Goal: Task Accomplishment & Management: Manage account settings

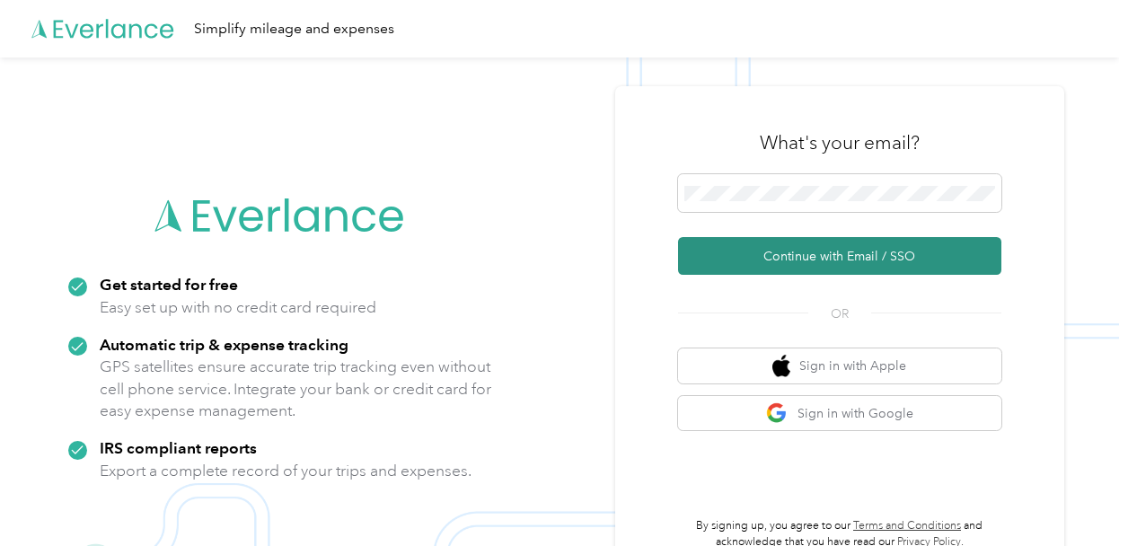
click at [847, 262] on button "Continue with Email / SSO" at bounding box center [839, 256] width 323 height 38
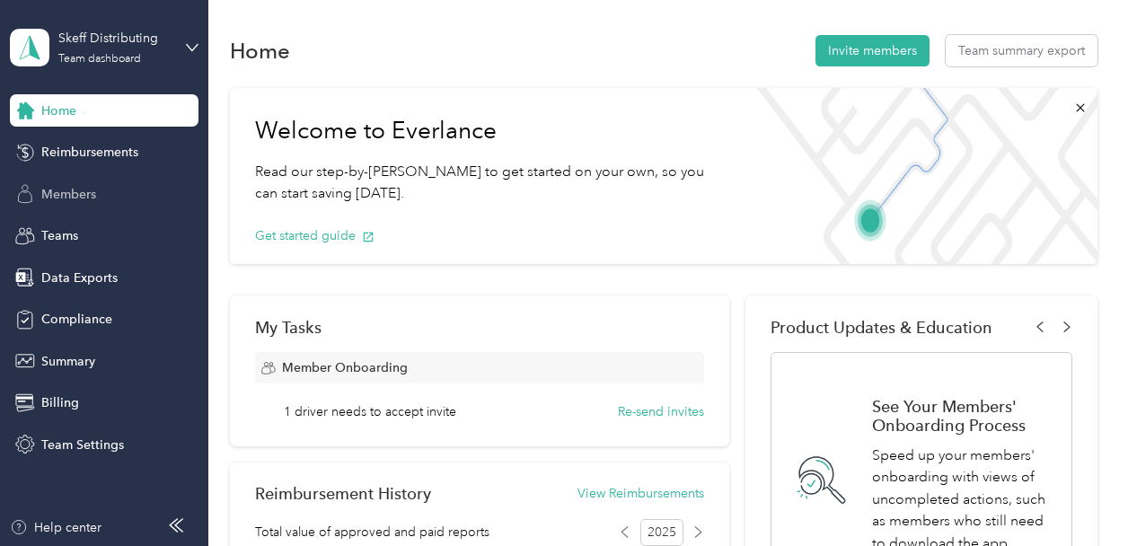
click at [102, 188] on div "Members" at bounding box center [104, 194] width 189 height 32
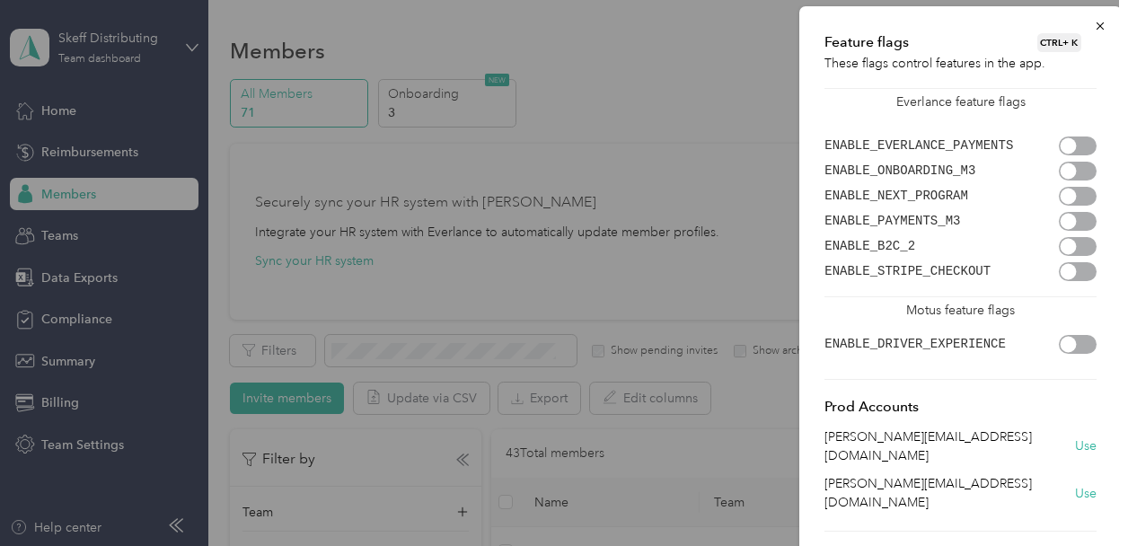
click at [1069, 144] on div at bounding box center [1068, 145] width 16 height 16
click at [64, 276] on div at bounding box center [564, 273] width 1128 height 546
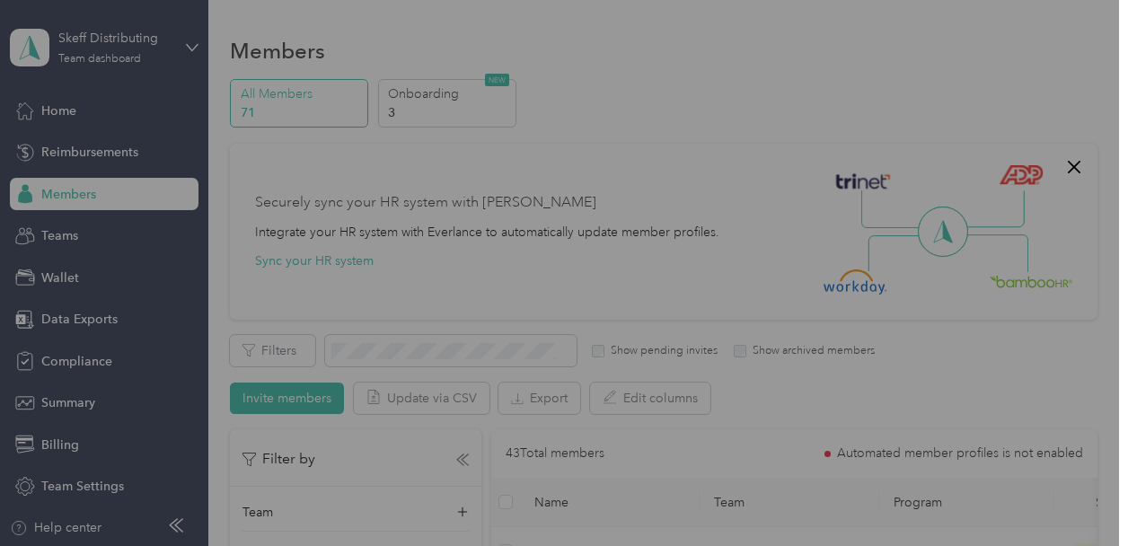
click at [64, 276] on div at bounding box center [564, 273] width 1128 height 546
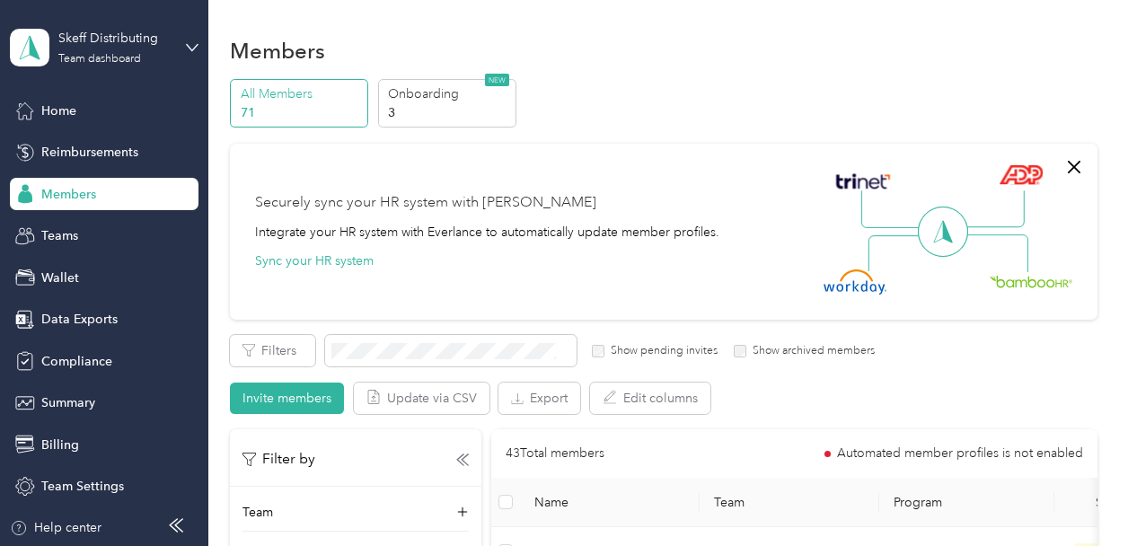
click at [64, 276] on span "Wallet" at bounding box center [60, 277] width 38 height 19
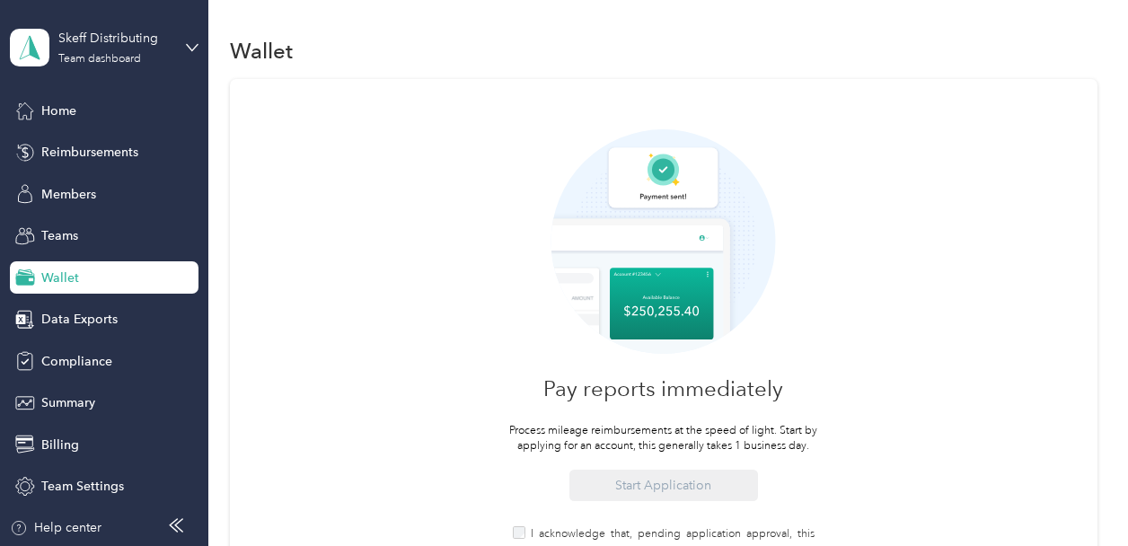
click at [351, 222] on div "Pay reports immediately Process mileage reimbursements at the speed of light. S…" at bounding box center [663, 398] width 866 height 639
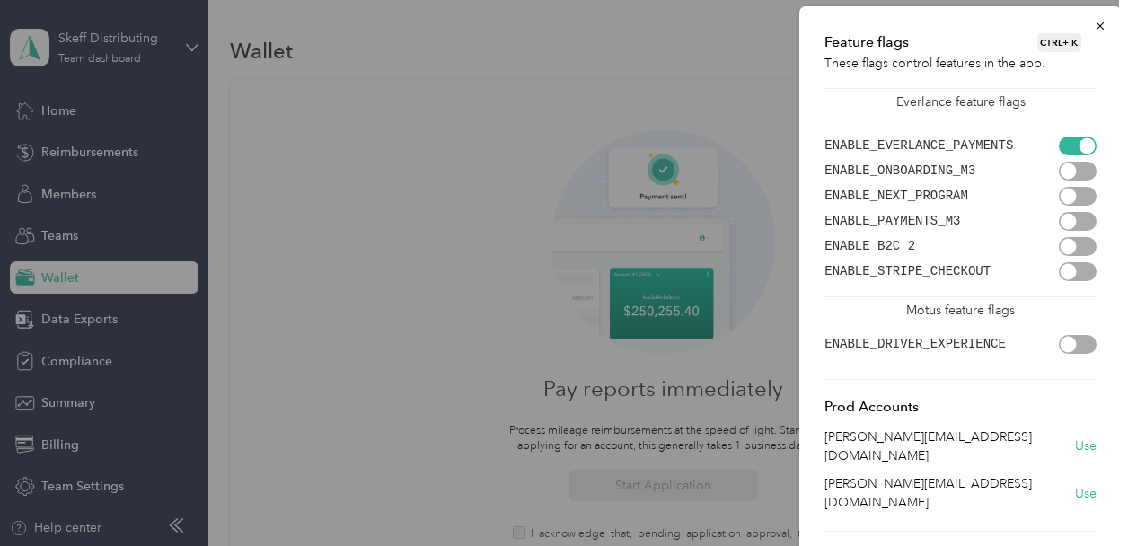
click at [1066, 143] on div at bounding box center [1077, 145] width 38 height 19
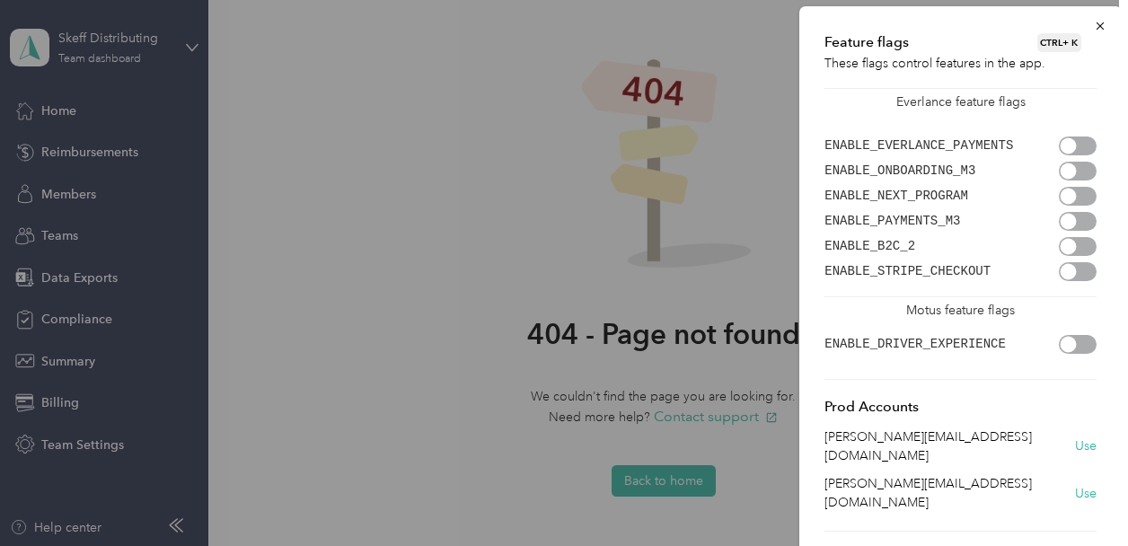
click at [97, 154] on div at bounding box center [564, 273] width 1128 height 546
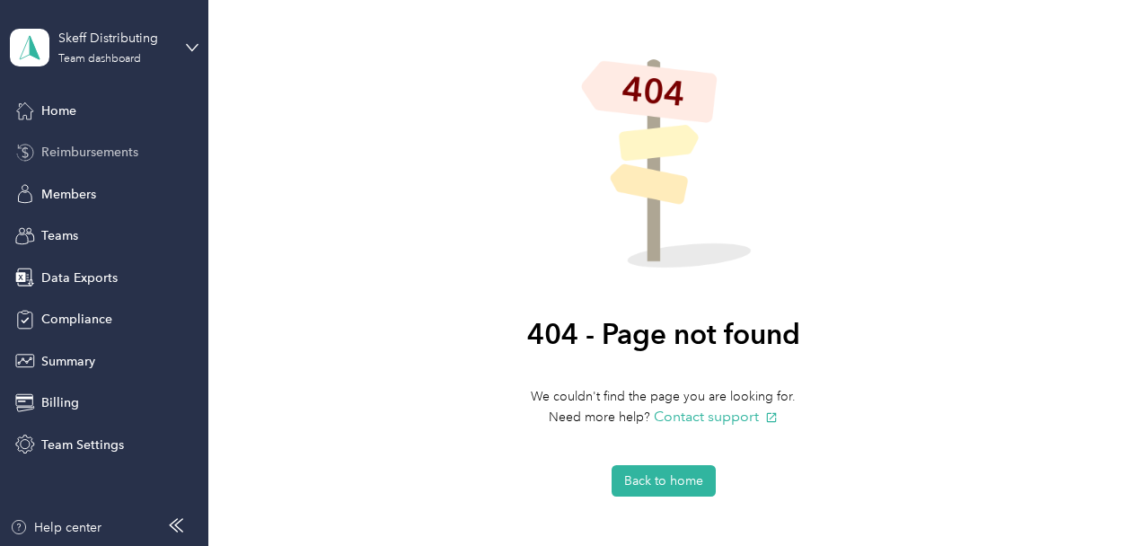
click at [75, 152] on span "Reimbursements" at bounding box center [89, 152] width 97 height 19
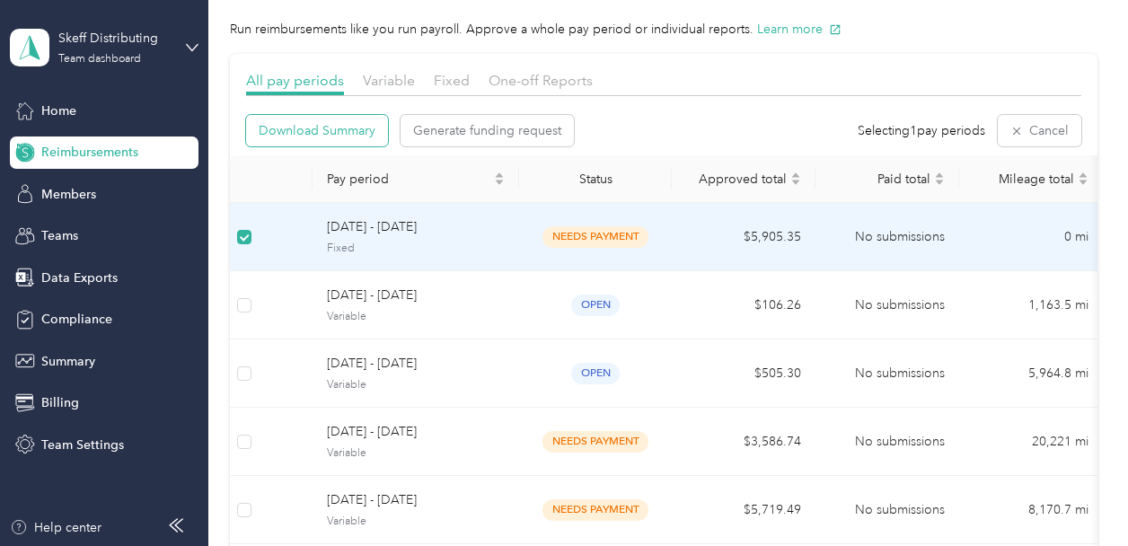
click at [312, 140] on button "Download Summary" at bounding box center [317, 130] width 142 height 31
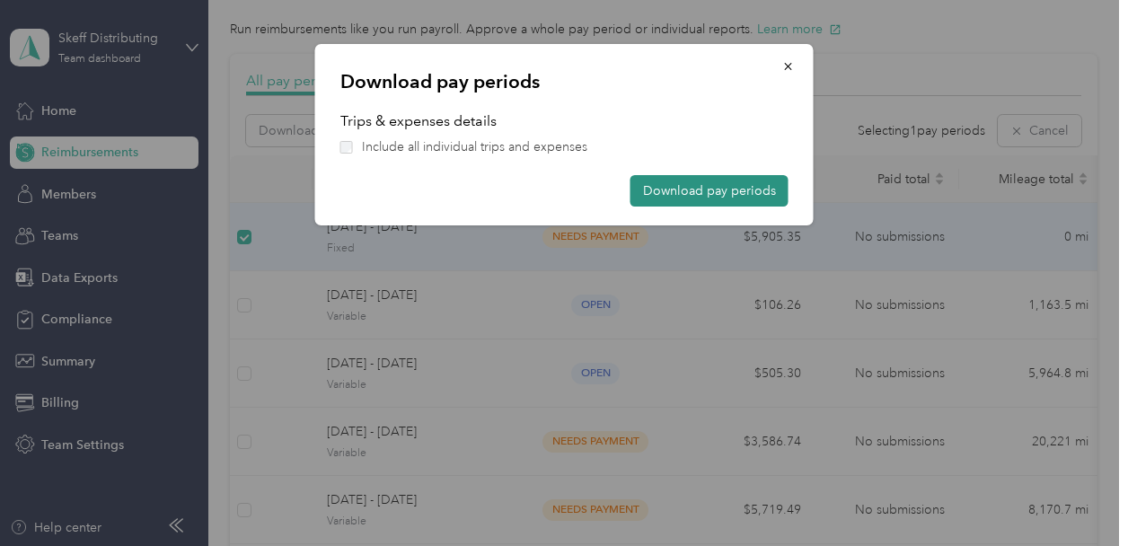
click at [675, 195] on button "Download pay periods" at bounding box center [709, 190] width 158 height 31
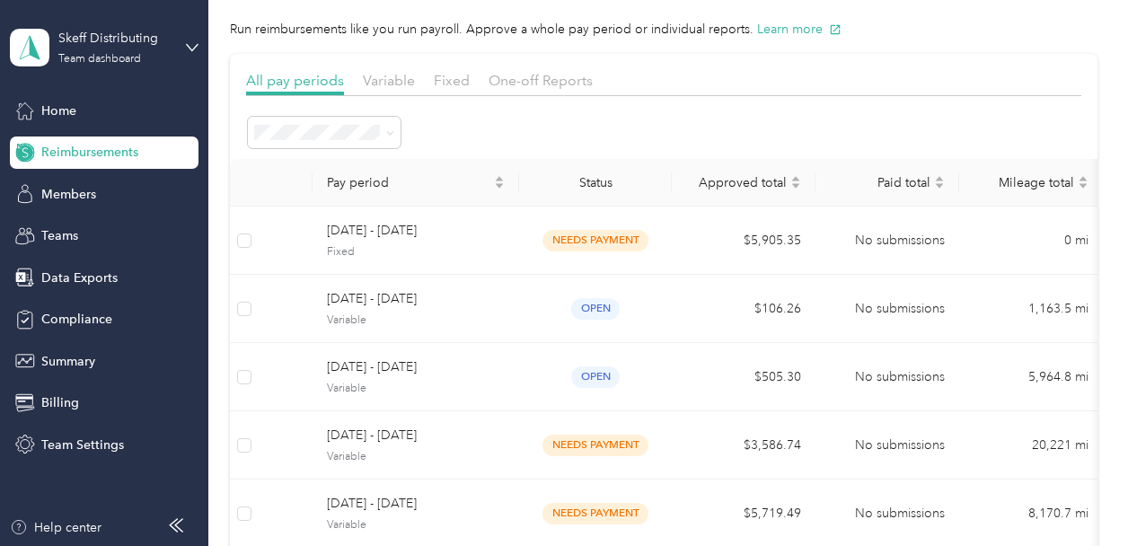
click at [1101, 11] on div "Reimbursements Run reimbursements like you run payroll. Approve a whole pay per…" at bounding box center [663, 398] width 910 height 914
click at [189, 46] on icon at bounding box center [192, 47] width 13 height 13
click at [118, 236] on div "You’re signed in as [EMAIL_ADDRESS][DOMAIN_NAME] Team dashboard Personal dashbo…" at bounding box center [199, 166] width 378 height 183
click at [125, 44] on div "Skeff Distributing" at bounding box center [114, 38] width 112 height 19
click at [88, 231] on div "Log out" at bounding box center [198, 229] width 353 height 31
